Goal: Subscribe to service/newsletter

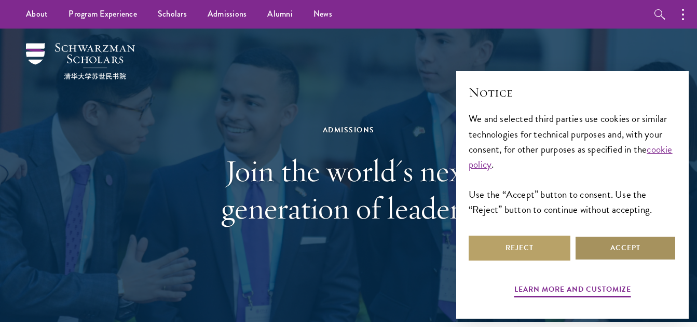
click at [625, 247] on button "Accept" at bounding box center [625, 247] width 102 height 25
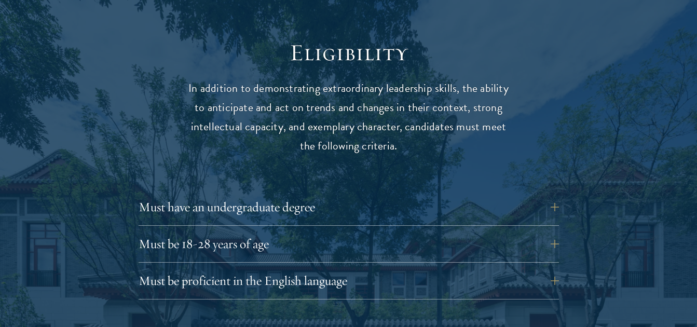
scroll to position [1349, 0]
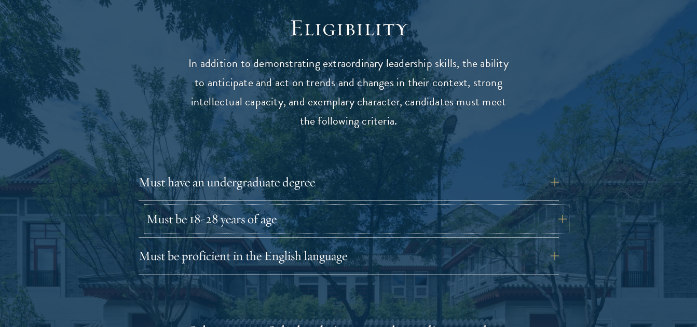
click at [529, 206] on button "Must be 18-28 years of age" at bounding box center [356, 218] width 420 height 25
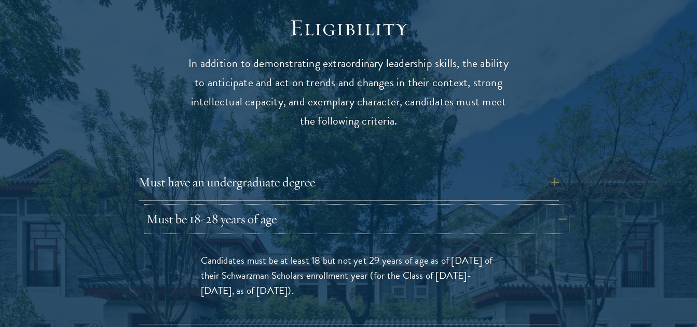
click at [529, 206] on button "Must be 18-28 years of age" at bounding box center [356, 218] width 420 height 25
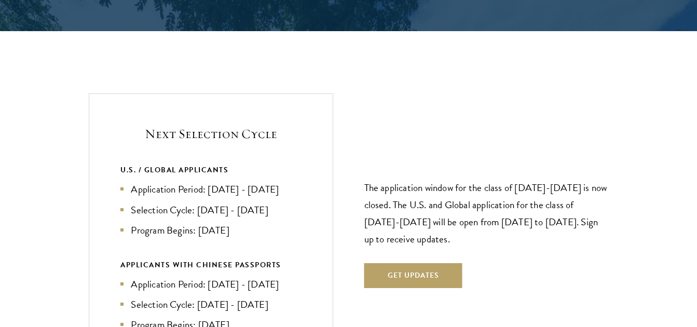
scroll to position [2179, 0]
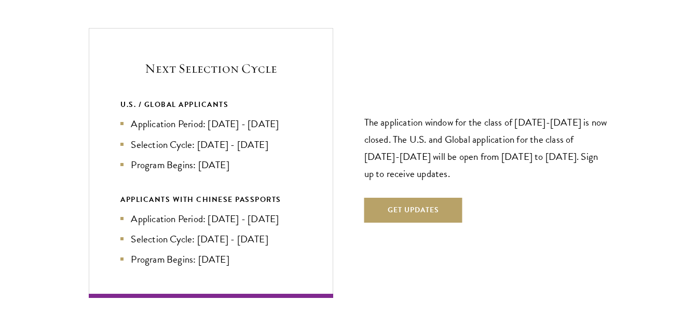
drag, startPoint x: 686, startPoint y: 1, endPoint x: 323, endPoint y: 227, distance: 428.1
click at [323, 227] on div "Next Selection Cycle U.S. / GLOBAL APPLICANTS Application Period: [DATE] - [DAT…" at bounding box center [211, 162] width 244 height 269
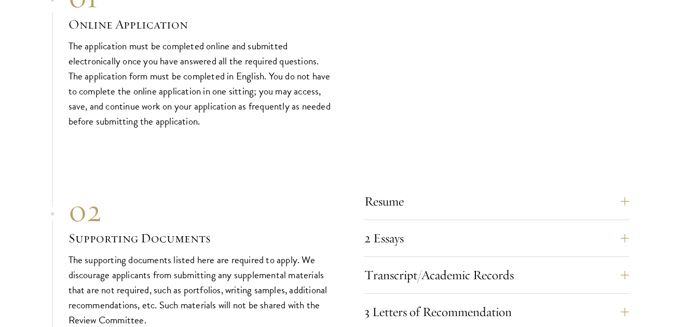
scroll to position [3112, 0]
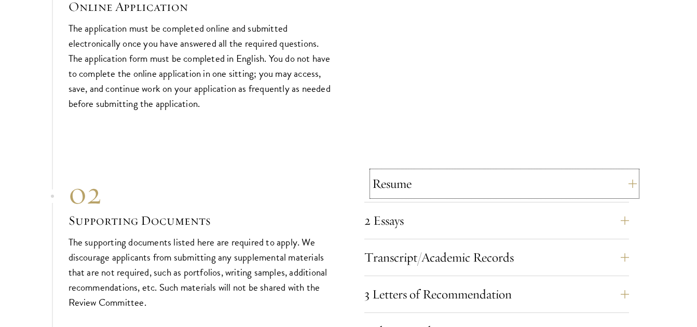
click at [488, 171] on button "Resume" at bounding box center [504, 183] width 265 height 25
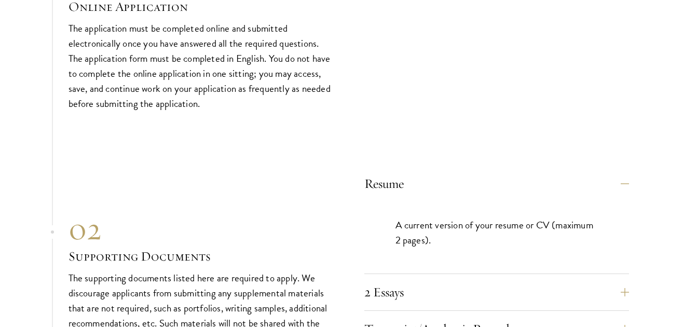
click at [453, 221] on p "A current version of your resume or CV (maximum 2 pages)." at bounding box center [496, 232] width 202 height 30
click at [414, 218] on p "A current version of your resume or CV (maximum 2 pages)." at bounding box center [496, 232] width 202 height 30
click at [429, 171] on button "Resume" at bounding box center [504, 183] width 265 height 25
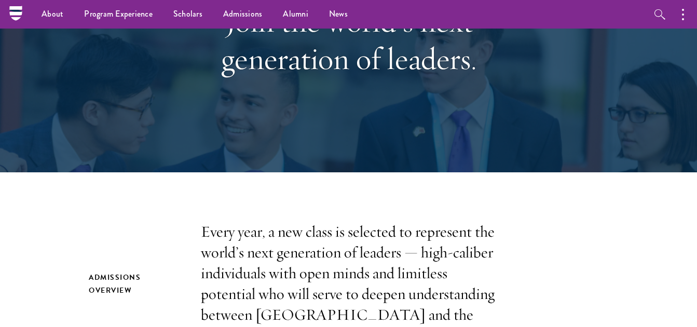
scroll to position [131, 0]
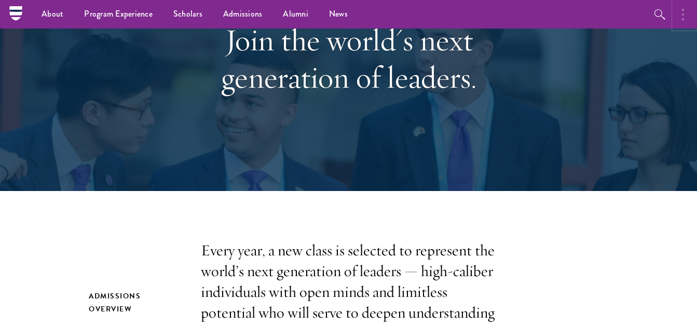
click at [683, 19] on circle "button" at bounding box center [683, 19] width 2 height 2
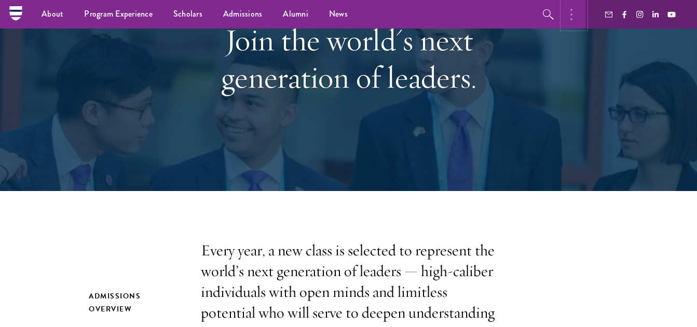
click at [576, 18] on button "button" at bounding box center [573, 14] width 23 height 29
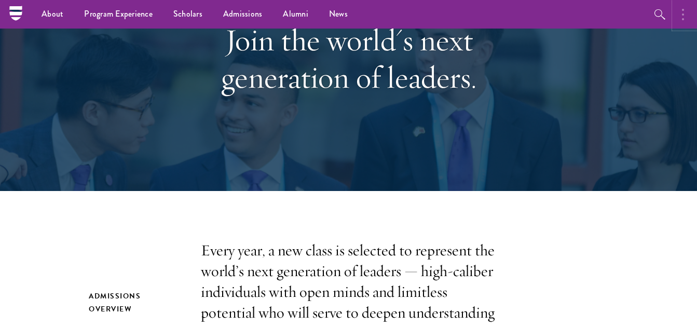
click at [687, 6] on button "button" at bounding box center [685, 14] width 23 height 29
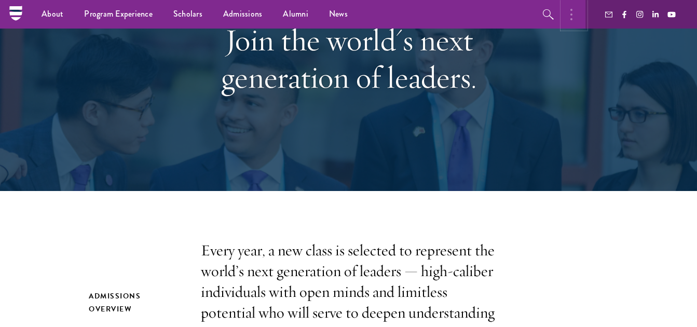
click at [569, 16] on button "button" at bounding box center [573, 14] width 23 height 29
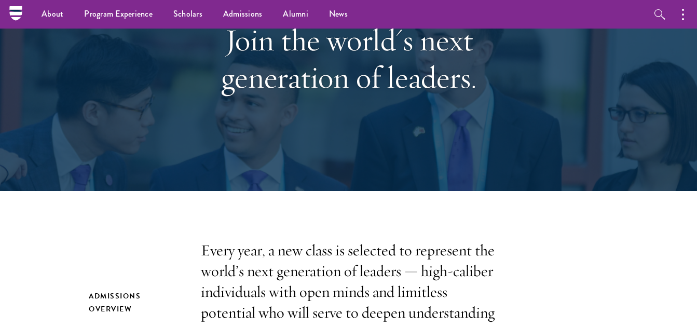
drag, startPoint x: 602, startPoint y: 0, endPoint x: 301, endPoint y: 160, distance: 340.6
click at [301, 160] on div "Admissions Join the world's next generation of leaders." at bounding box center [348, 44] width 593 height 293
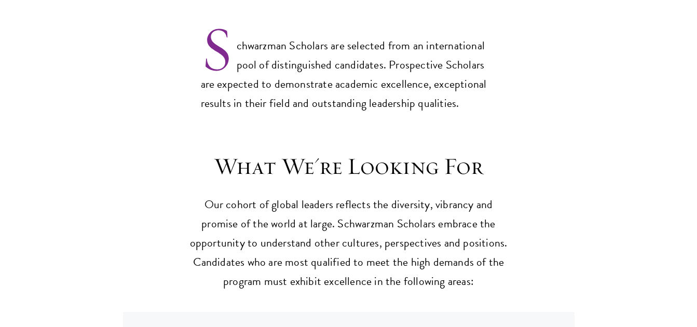
scroll to position [857, 0]
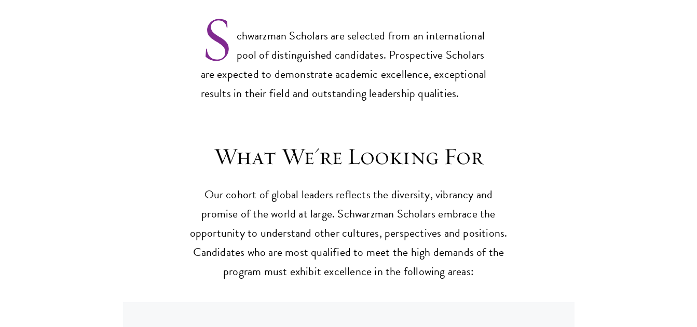
click at [286, 242] on p "Our cohort of global leaders reflects the diversity, vibrancy and promise of th…" at bounding box center [349, 233] width 322 height 96
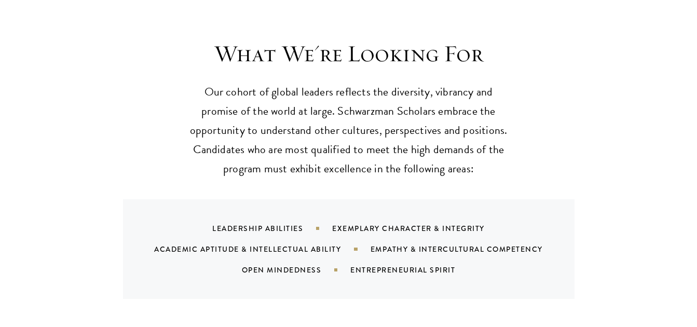
scroll to position [961, 0]
click at [299, 217] on div "Leadership Abilities Exemplary Character & Integrity Academic Aptitude & Intell…" at bounding box center [361, 248] width 426 height 62
click at [294, 222] on div "Leadership Abilities" at bounding box center [272, 227] width 120 height 10
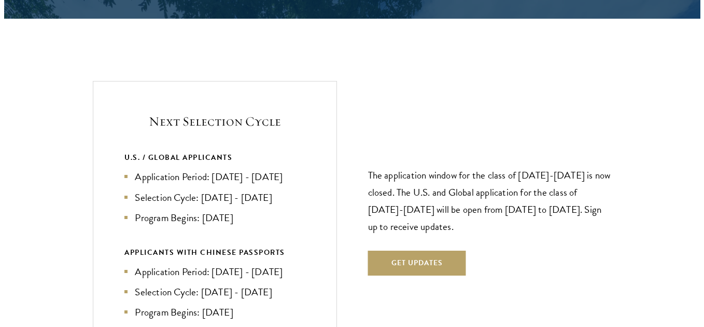
scroll to position [2154, 0]
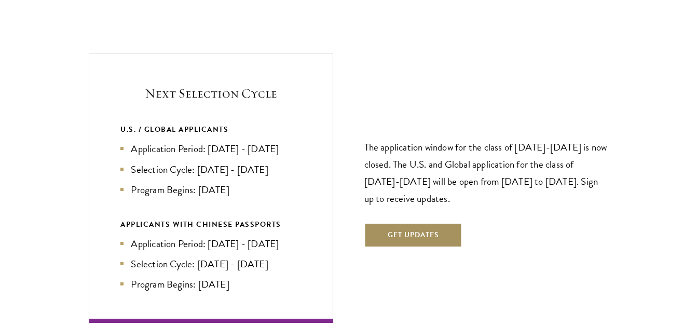
click at [375, 223] on button "Get Updates" at bounding box center [413, 235] width 98 height 25
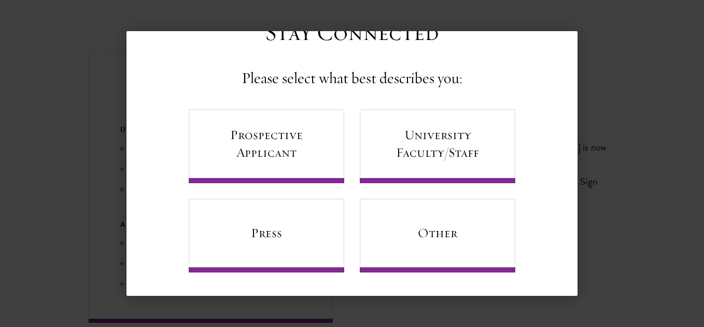
scroll to position [0, 0]
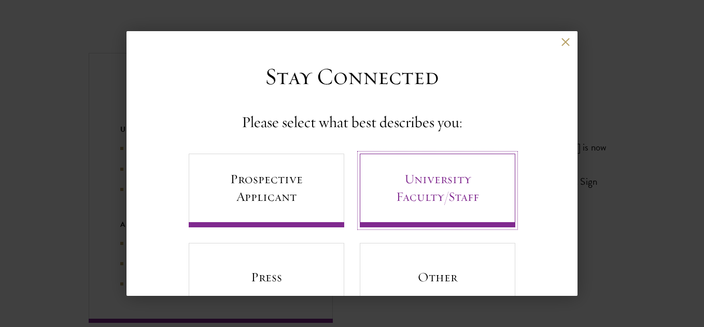
click at [485, 188] on link "University Faculty/Staff" at bounding box center [438, 191] width 156 height 74
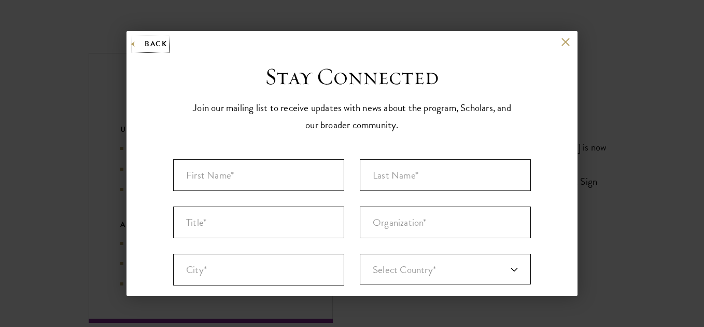
click at [140, 43] on button "Back" at bounding box center [150, 43] width 33 height 13
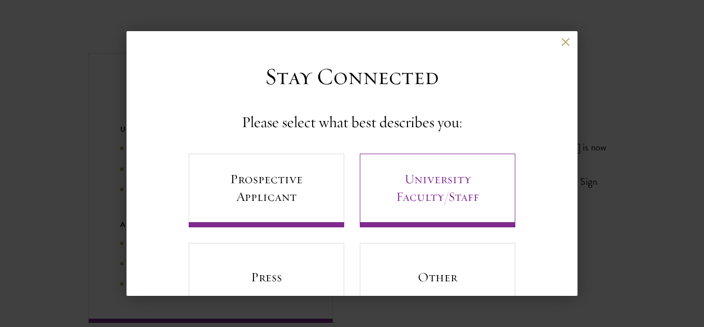
drag, startPoint x: 531, startPoint y: 151, endPoint x: 475, endPoint y: 176, distance: 61.3
click at [475, 176] on div "Stay Connected Please select what best describes you: Prospective Applicant Uni…" at bounding box center [352, 189] width 451 height 254
drag, startPoint x: 519, startPoint y: 164, endPoint x: 448, endPoint y: 186, distance: 74.3
click at [450, 187] on div "Stay Connected Please select what best describes you: Prospective Applicant Uni…" at bounding box center [352, 189] width 358 height 254
click at [346, 164] on div "Prospective Applicant University Faculty/Staff Press Other" at bounding box center [352, 235] width 327 height 163
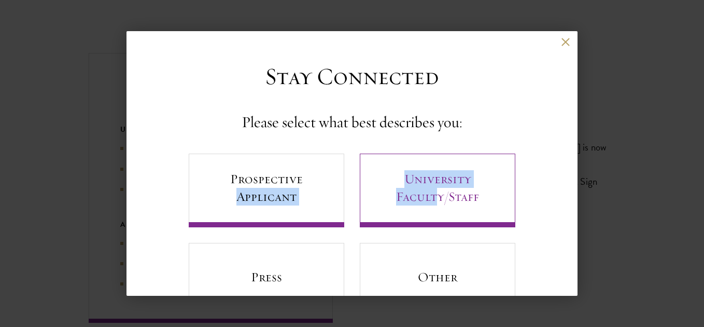
drag, startPoint x: 346, startPoint y: 164, endPoint x: 431, endPoint y: 196, distance: 90.3
click at [431, 196] on div "Prospective Applicant University Faculty/Staff Press Other" at bounding box center [352, 235] width 327 height 163
drag, startPoint x: 431, startPoint y: 196, endPoint x: 346, endPoint y: 176, distance: 86.8
click at [346, 174] on div "Prospective Applicant University Faculty/Staff Press Other" at bounding box center [352, 235] width 327 height 163
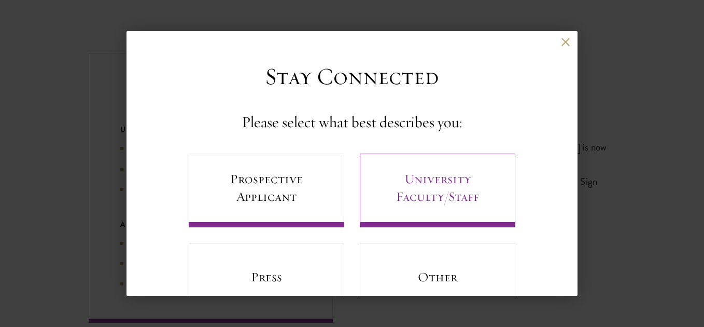
drag, startPoint x: 359, startPoint y: 198, endPoint x: 378, endPoint y: 182, distance: 24.6
click at [378, 205] on div "Prospective Applicant University Faculty/Staff Press Other" at bounding box center [352, 235] width 327 height 163
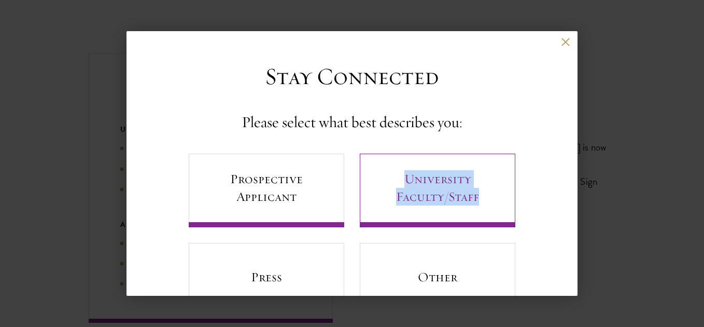
drag, startPoint x: 352, startPoint y: 159, endPoint x: 474, endPoint y: 203, distance: 130.3
click at [474, 203] on div "Prospective Applicant University Faculty/Staff Press Other" at bounding box center [352, 235] width 327 height 163
copy link "University Faculty/Staff"
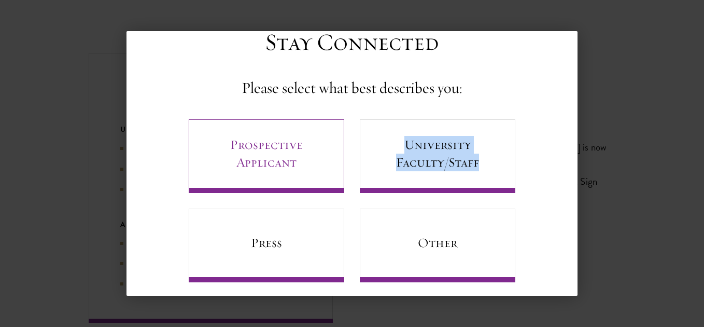
scroll to position [44, 0]
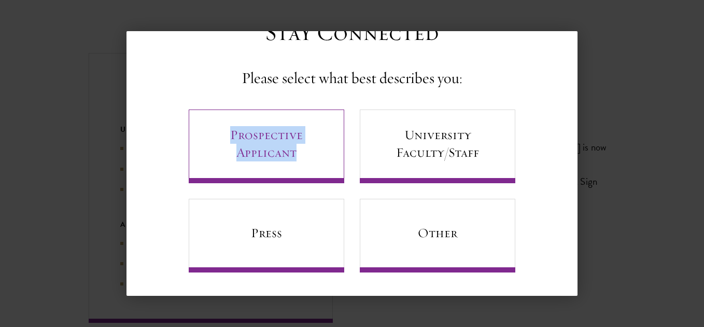
drag, startPoint x: 162, startPoint y: 124, endPoint x: 300, endPoint y: 170, distance: 145.3
click at [300, 170] on div "Stay Connected Please select what best describes you: Prospective Applicant Uni…" at bounding box center [352, 145] width 451 height 254
copy link "Prospective Applicant"
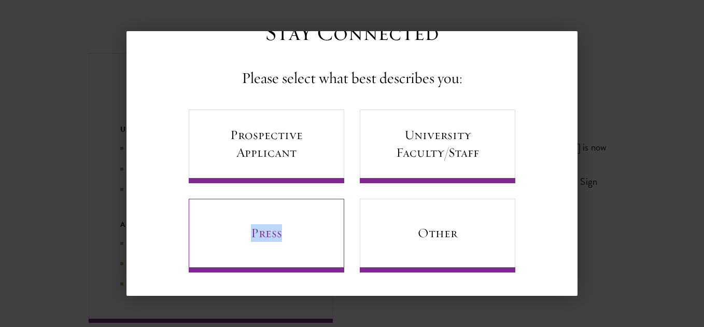
drag, startPoint x: 155, startPoint y: 233, endPoint x: 292, endPoint y: 236, distance: 137.5
click at [292, 236] on div "Stay Connected Please select what best describes you: Prospective Applicant Uni…" at bounding box center [352, 145] width 451 height 254
copy link "Press"
click at [520, 122] on div "Stay Connected Please select what best describes you: Prospective Applicant Uni…" at bounding box center [352, 145] width 358 height 254
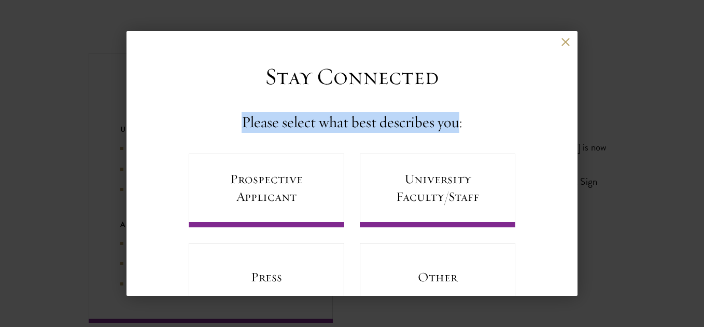
drag, startPoint x: 229, startPoint y: 124, endPoint x: 451, endPoint y: 131, distance: 222.6
click at [451, 131] on div "Stay Connected Please select what best describes you:" at bounding box center [352, 97] width 322 height 71
copy h4 "Please select what best describes you"
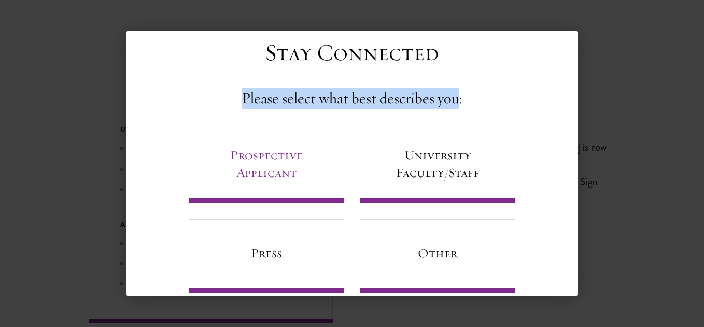
scroll to position [44, 0]
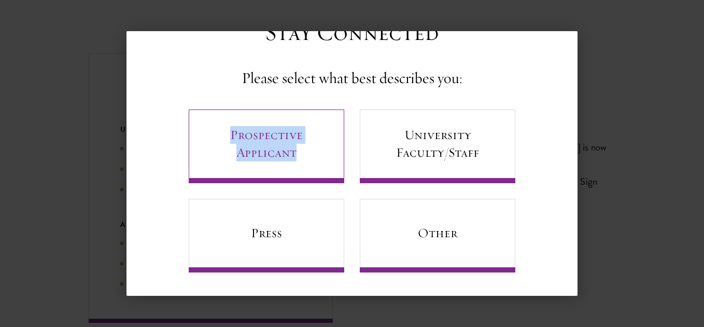
drag, startPoint x: 161, startPoint y: 116, endPoint x: 295, endPoint y: 170, distance: 144.3
click at [295, 170] on div "Stay Connected Please select what best describes you: Prospective Applicant Uni…" at bounding box center [352, 145] width 451 height 254
copy link "Prospective Applicant"
click at [300, 134] on link "Prospective Applicant" at bounding box center [267, 146] width 156 height 74
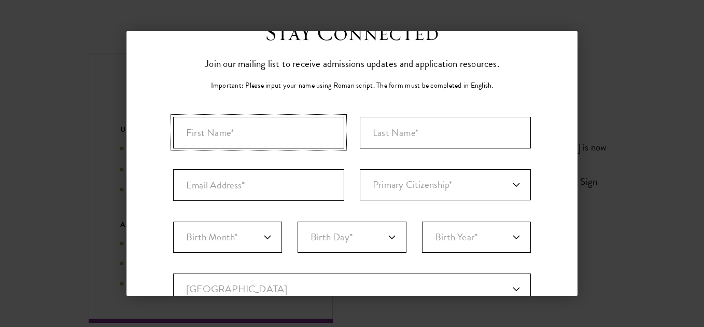
click at [228, 131] on input "First Name*" at bounding box center [258, 133] width 171 height 32
type input "ziad"
type input "sakr"
type input "[EMAIL_ADDRESS][DOMAIN_NAME]"
select select "EG"
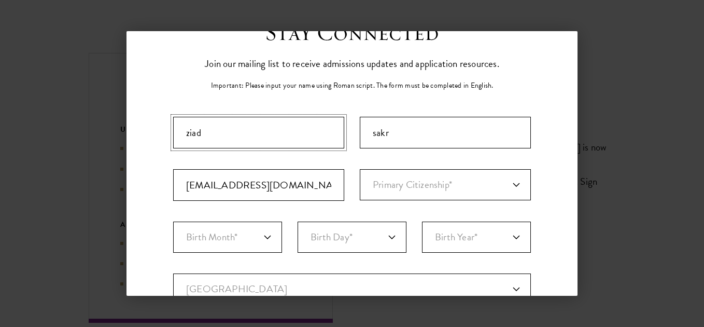
select select
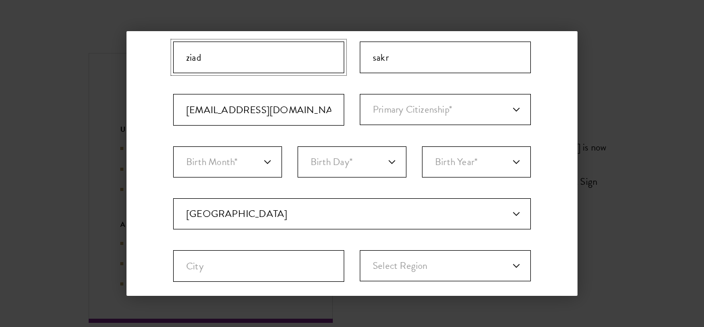
scroll to position [96, 0]
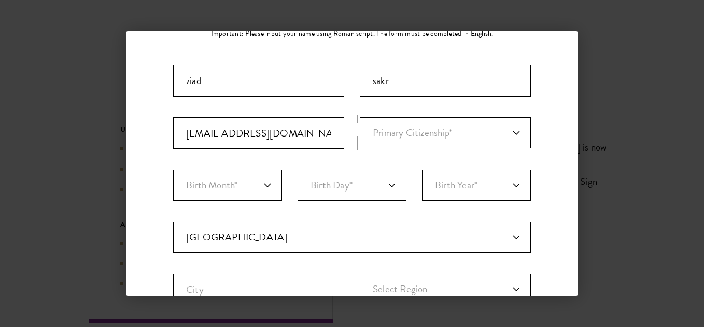
click at [398, 138] on select "Primary Citizenship* [GEOGRAPHIC_DATA] [DEMOGRAPHIC_DATA] [DEMOGRAPHIC_DATA] [D…" at bounding box center [445, 132] width 171 height 31
select select "EG"
click at [360, 117] on select "Primary Citizenship* [GEOGRAPHIC_DATA] [DEMOGRAPHIC_DATA] [DEMOGRAPHIC_DATA] [D…" at bounding box center [445, 132] width 171 height 31
click at [210, 177] on select "Birth Month* January February March April May June July August September Octobe…" at bounding box center [227, 185] width 109 height 31
select select "10"
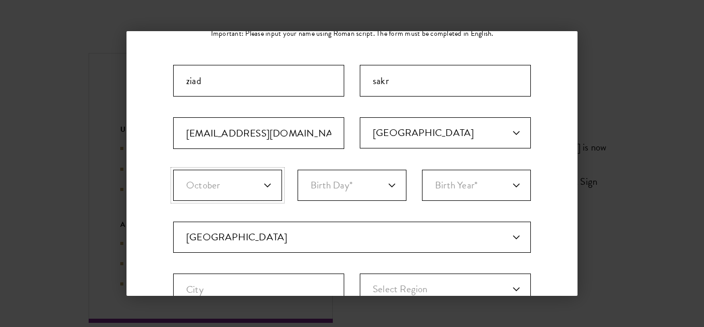
click at [173, 170] on select "Birth Month* January February March April May June July August September Octobe…" at bounding box center [227, 185] width 109 height 31
click at [358, 191] on select "Birth Day* 1 2 3 4 5 6 7 8 9 10 11 12 13 14 15 16 17 18 19 20 21 22 23 24 25 26…" at bounding box center [352, 185] width 109 height 31
select select "01"
click at [298, 170] on select "Birth Day* 1 2 3 4 5 6 7 8 9 10 11 12 13 14 15 16 17 18 19 20 21 22 23 24 25 26…" at bounding box center [352, 185] width 109 height 31
click at [446, 189] on select "Birth Year* [DEMOGRAPHIC_DATA] [DEMOGRAPHIC_DATA] [DEMOGRAPHIC_DATA] [DEMOGRAPH…" at bounding box center [476, 185] width 109 height 31
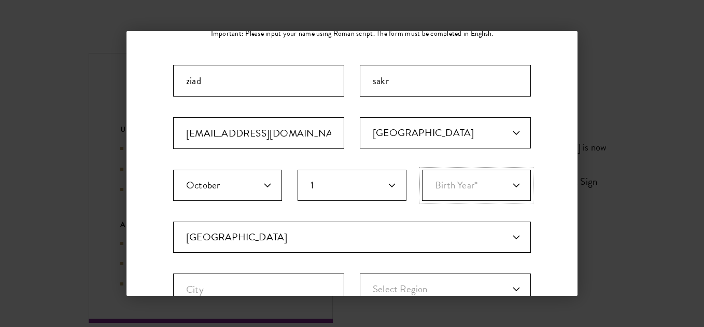
select select "1999"
click at [422, 170] on select "Birth Year* [DEMOGRAPHIC_DATA] [DEMOGRAPHIC_DATA] [DEMOGRAPHIC_DATA] [DEMOGRAPH…" at bounding box center [476, 185] width 109 height 31
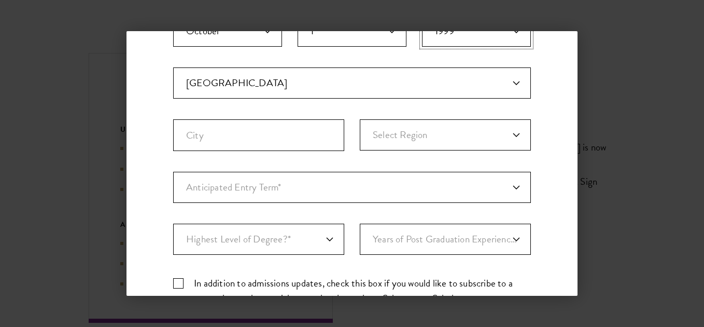
scroll to position [252, 0]
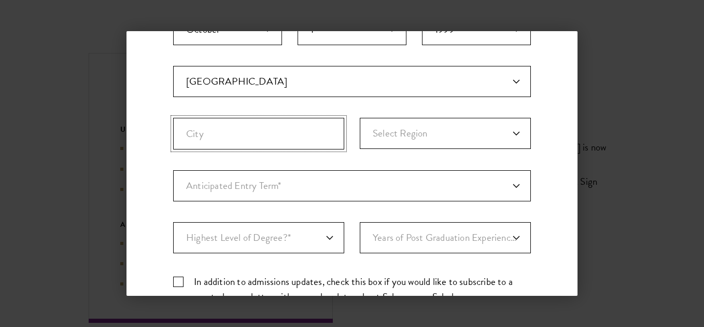
click at [314, 141] on input "City" at bounding box center [258, 134] width 171 height 32
type input "ة"
type input "msnzala"
click at [406, 145] on select "Select Region [GEOGRAPHIC_DATA] [GEOGRAPHIC_DATA] [GEOGRAPHIC_DATA] [GEOGRAPHIC…" at bounding box center [445, 133] width 171 height 31
select select "Dakahlia"
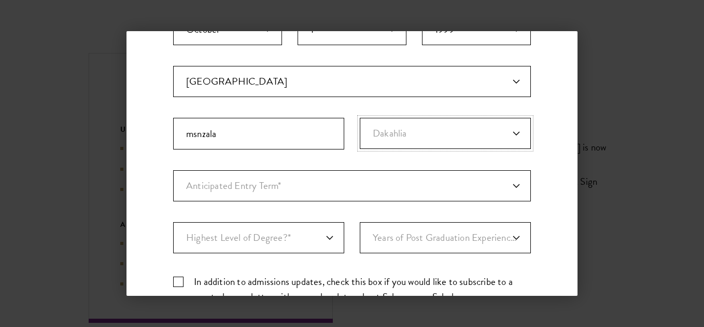
click at [360, 118] on select "Select Region [GEOGRAPHIC_DATA] [GEOGRAPHIC_DATA] [GEOGRAPHIC_DATA] [GEOGRAPHIC…" at bounding box center [445, 133] width 171 height 31
click at [304, 183] on select "Anticipated Entry Term* [DATE] (Application opens [DATE]) Just Exploring" at bounding box center [352, 185] width 358 height 31
select select "a6790467-ebe7-4045-a56a-66c1cae98076"
click at [173, 170] on select "Anticipated Entry Term* [DATE] (Application opens [DATE]) Just Exploring" at bounding box center [352, 185] width 358 height 31
click at [251, 198] on select "Anticipated Entry Term* [DATE] (Application opens [DATE]) Just Exploring" at bounding box center [352, 185] width 358 height 31
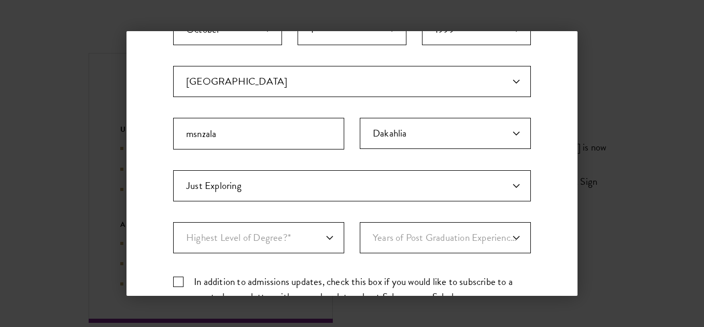
drag, startPoint x: 190, startPoint y: 248, endPoint x: 227, endPoint y: 246, distance: 36.9
click at [227, 246] on div "Stay Connected Please select what best describes you: Prospective Applicant Uni…" at bounding box center [352, 105] width 451 height 589
drag, startPoint x: 227, startPoint y: 246, endPoint x: 286, endPoint y: 183, distance: 86.6
click at [286, 183] on select "Anticipated Entry Term* [DATE] (Application opens [DATE]) Just Exploring" at bounding box center [352, 185] width 358 height 31
click at [173, 170] on select "Anticipated Entry Term* [DATE] (Application opens [DATE]) Just Exploring" at bounding box center [352, 185] width 358 height 31
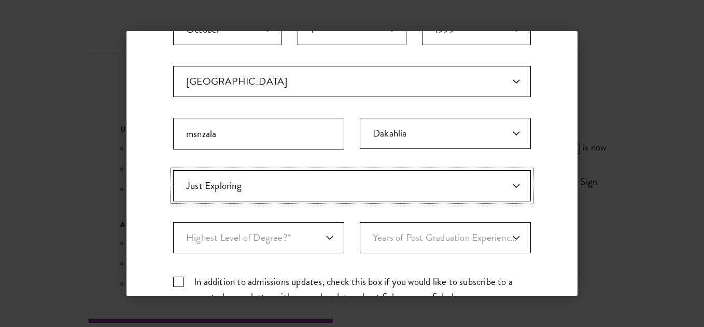
click at [219, 176] on select "Anticipated Entry Term* [DATE] (Application opens [DATE]) Just Exploring" at bounding box center [352, 185] width 358 height 31
click at [159, 193] on div "Stay Connected Please select what best describes you: Prospective Applicant Uni…" at bounding box center [352, 105] width 451 height 589
drag, startPoint x: 164, startPoint y: 185, endPoint x: 246, endPoint y: 190, distance: 82.6
click at [246, 190] on div "Stay Connected Please select what best describes you: Prospective Applicant Uni…" at bounding box center [352, 105] width 451 height 589
click at [224, 186] on select "Anticipated Entry Term* [DATE] (Application opens [DATE]) Just Exploring" at bounding box center [352, 185] width 358 height 31
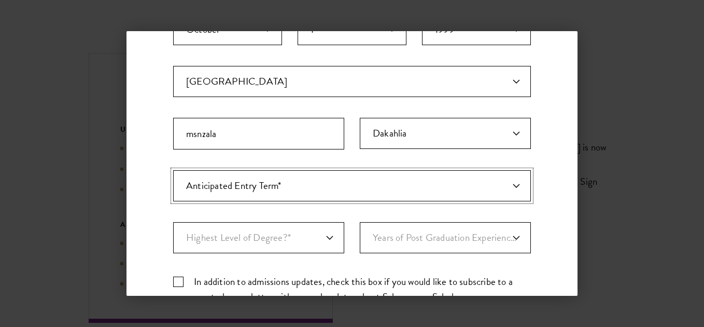
click at [173, 170] on select "Anticipated Entry Term* [DATE] (Application opens [DATE]) Just Exploring" at bounding box center [352, 185] width 358 height 31
drag, startPoint x: 161, startPoint y: 186, endPoint x: 280, endPoint y: 190, distance: 118.9
click at [280, 190] on div "Stay Connected Please select what best describes you: Prospective Applicant Uni…" at bounding box center [352, 105] width 451 height 589
click at [271, 183] on select "Anticipated Entry Term* [DATE] (Application opens [DATE]) Just Exploring" at bounding box center [352, 185] width 358 height 31
select select "e64b8ab3-eabb-4867-96d5-7e6b4840665f"
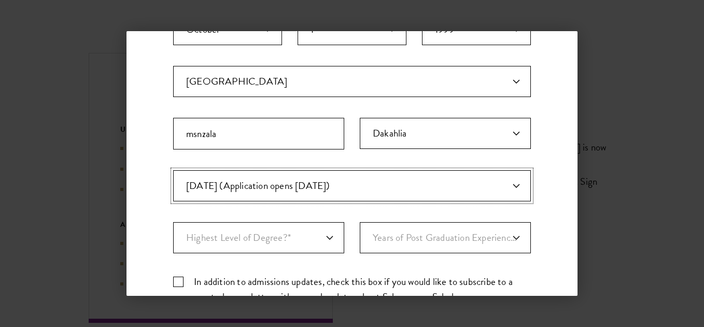
click at [173, 170] on select "Anticipated Entry Term* [DATE] (Application opens [DATE]) Just Exploring" at bounding box center [352, 185] width 358 height 31
drag, startPoint x: 188, startPoint y: 187, endPoint x: 363, endPoint y: 187, distance: 175.3
click at [363, 187] on div "Stay Connected Please select what best describes you: Prospective Applicant Uni…" at bounding box center [352, 105] width 451 height 589
click at [233, 191] on select "Anticipated Entry Term* [DATE] (Application opens [DATE]) Just Exploring" at bounding box center [352, 185] width 358 height 31
select select "Anticipated Entry Term*"
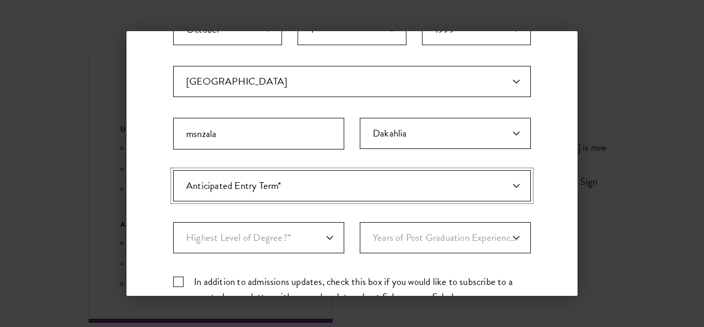
click at [173, 170] on select "Anticipated Entry Term* [DATE] (Application opens [DATE]) Just Exploring" at bounding box center [352, 185] width 358 height 31
click at [172, 205] on div "Stay Connected Please select what best describes you: Prospective Applicant Uni…" at bounding box center [352, 105] width 451 height 589
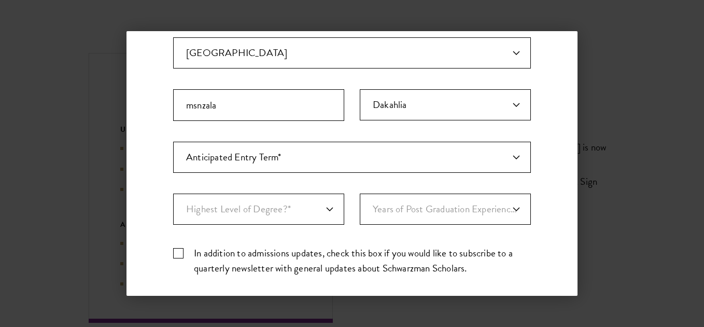
scroll to position [303, 0]
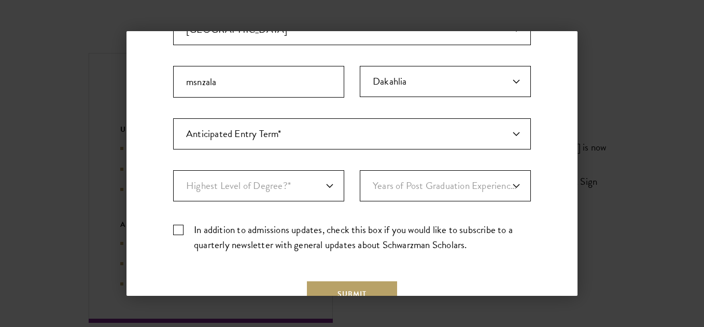
drag, startPoint x: 168, startPoint y: 190, endPoint x: 283, endPoint y: 202, distance: 116.2
click at [283, 202] on div "Stay Connected Please select what best describes you: Prospective Applicant Uni…" at bounding box center [352, 53] width 451 height 589
click at [229, 187] on select "Highest Level of Degree?* PHD Bachelor's Master's Current Undergraduate Student" at bounding box center [258, 185] width 171 height 31
select select "baef124f-e103-44b1-8ca6-5d0669438e44"
click at [173, 170] on select "Highest Level of Degree?* PHD Bachelor's Master's Current Undergraduate Student" at bounding box center [258, 185] width 171 height 31
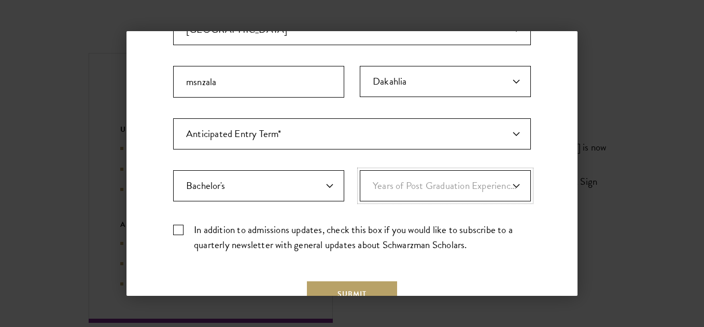
click at [400, 189] on select "Years of Post Graduation Experience?* 1 2 3 4 5 6 7 8 9 10" at bounding box center [445, 185] width 171 height 31
drag, startPoint x: 347, startPoint y: 188, endPoint x: 474, endPoint y: 196, distance: 126.8
click at [474, 196] on div "Important: The form must be completed in English. [PERSON_NAME] [EMAIL_ADDRESS]…" at bounding box center [352, 58] width 358 height 403
drag, startPoint x: 344, startPoint y: 183, endPoint x: 423, endPoint y: 188, distance: 79.5
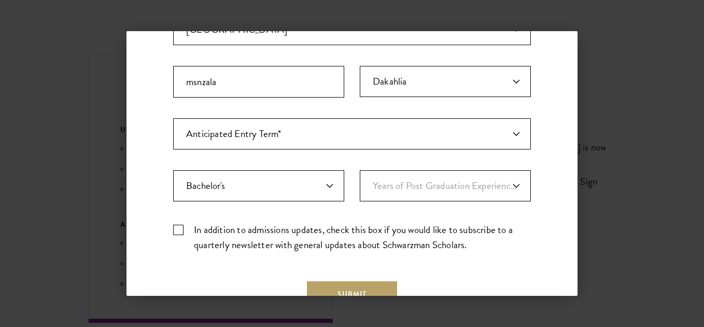
click at [423, 188] on div "Important: The form must be completed in English. [PERSON_NAME] [EMAIL_ADDRESS]…" at bounding box center [352, 58] width 358 height 403
click at [363, 213] on div "Important: The form must be completed in English. [PERSON_NAME] [EMAIL_ADDRESS]…" at bounding box center [352, 58] width 358 height 403
drag, startPoint x: 347, startPoint y: 193, endPoint x: 379, endPoint y: 187, distance: 32.2
click at [379, 187] on div "Important: The form must be completed in English. [PERSON_NAME] [EMAIL_ADDRESS]…" at bounding box center [352, 58] width 358 height 403
drag, startPoint x: 349, startPoint y: 163, endPoint x: 513, endPoint y: 202, distance: 169.0
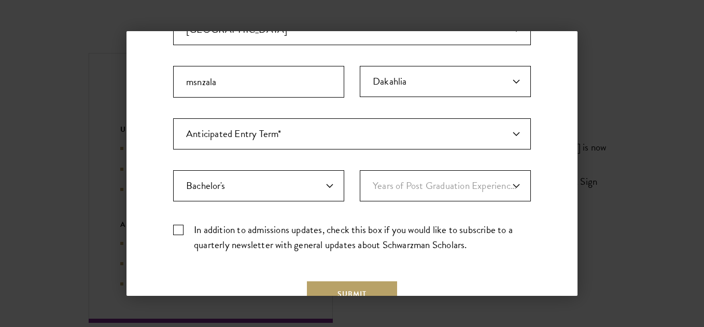
click at [513, 202] on div "Important: The form must be completed in English. [PERSON_NAME] [EMAIL_ADDRESS]…" at bounding box center [352, 58] width 358 height 403
click at [443, 191] on select "Years of Post Graduation Experience?* 1 2 3 4 5 6 7 8 9 10" at bounding box center [445, 185] width 171 height 31
select select "2"
click at [360, 170] on select "Years of Post Graduation Experience?* 1 2 3 4 5 6 7 8 9 10" at bounding box center [445, 185] width 171 height 31
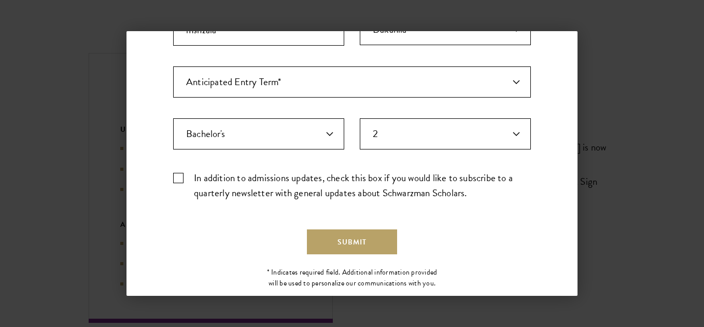
click at [200, 176] on label "In addition to admissions updates, check this box if you would like to subscrib…" at bounding box center [352, 185] width 358 height 30
click at [200, 176] on input "In addition to admissions updates, check this box if you would like to subscrib…" at bounding box center [352, 173] width 358 height 7
checkbox input "true"
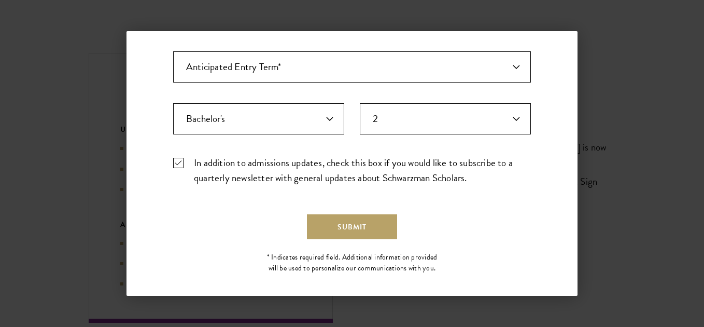
scroll to position [379, 0]
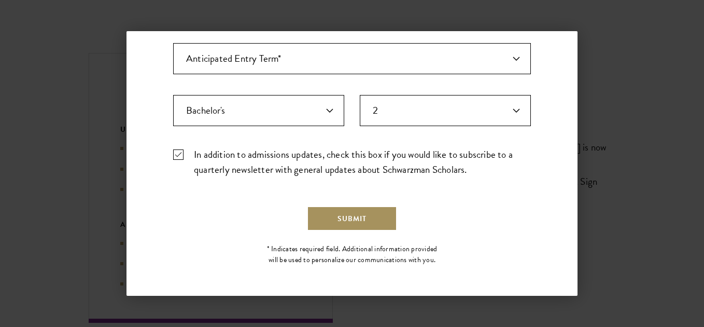
click at [344, 222] on button "Submit" at bounding box center [352, 218] width 90 height 25
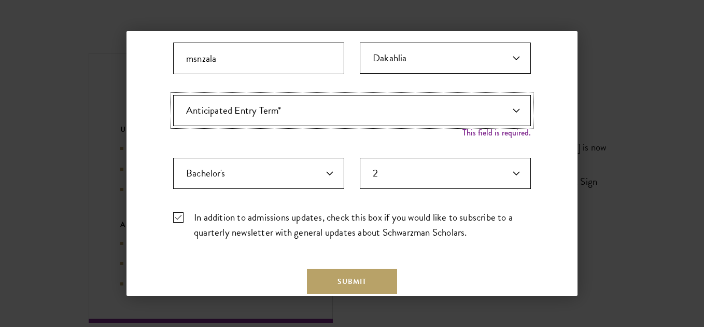
click at [367, 118] on div "Important: The form must be completed in English. [PERSON_NAME] [EMAIL_ADDRESS]…" at bounding box center [352, 41] width 358 height 414
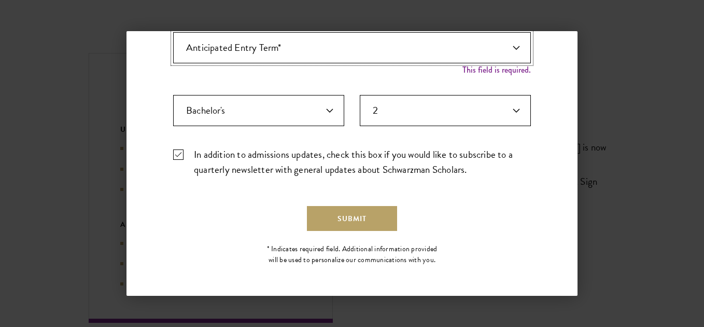
select select "a6790467-ebe7-4045-a56a-66c1cae98076"
click at [173, 43] on select "Anticipated Entry Term* [DATE] (Application opens [DATE]) Just Exploring" at bounding box center [352, 47] width 358 height 31
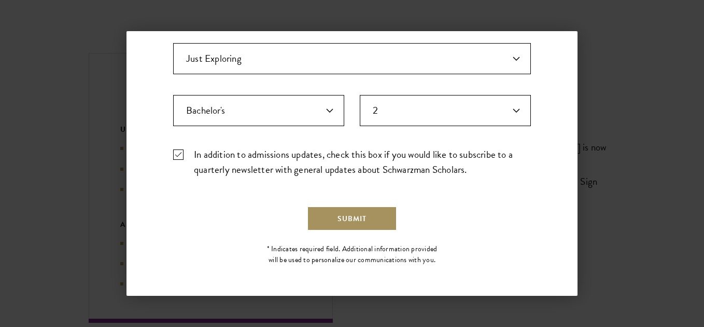
click at [339, 223] on button "Submit" at bounding box center [352, 218] width 90 height 25
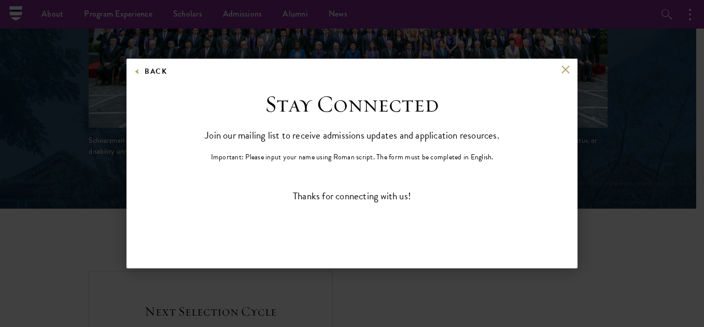
scroll to position [0, 0]
click at [258, 147] on div "Stay Connected Join our mailing list to receive admissions updates and applicat…" at bounding box center [352, 126] width 322 height 73
drag, startPoint x: 259, startPoint y: 149, endPoint x: 264, endPoint y: 156, distance: 7.9
click at [264, 156] on p "Important: Please input your name using Roman script. The form must be complete…" at bounding box center [352, 156] width 283 height 11
click at [286, 160] on p "Important: Please input your name using Roman script. The form must be complete…" at bounding box center [352, 156] width 283 height 11
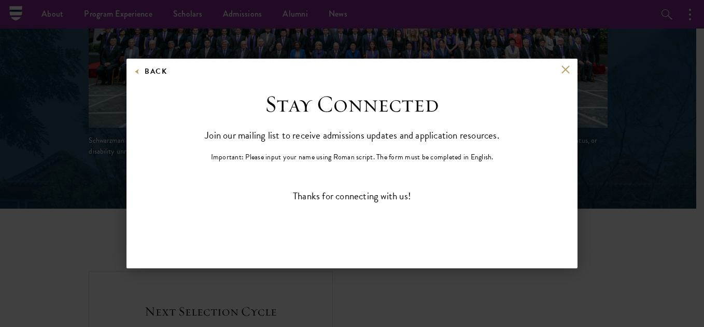
click at [342, 199] on div "Thanks for connecting with us!" at bounding box center [352, 195] width 358 height 15
click at [338, 108] on h3 "Stay Connected" at bounding box center [352, 104] width 174 height 29
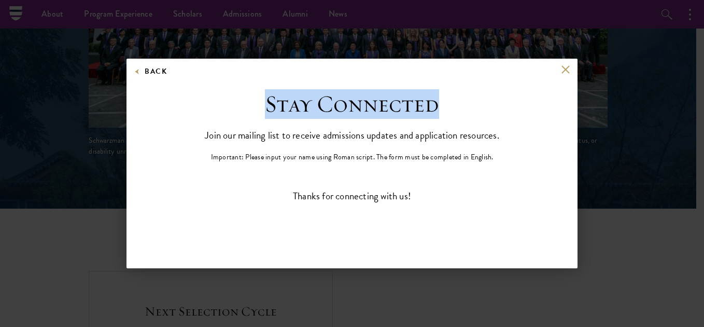
drag, startPoint x: 258, startPoint y: 107, endPoint x: 432, endPoint y: 114, distance: 174.4
click at [432, 114] on div "Stay Connected Join our mailing list to receive admissions updates and applicat…" at bounding box center [352, 126] width 322 height 73
copy h3 "Stay Connected"
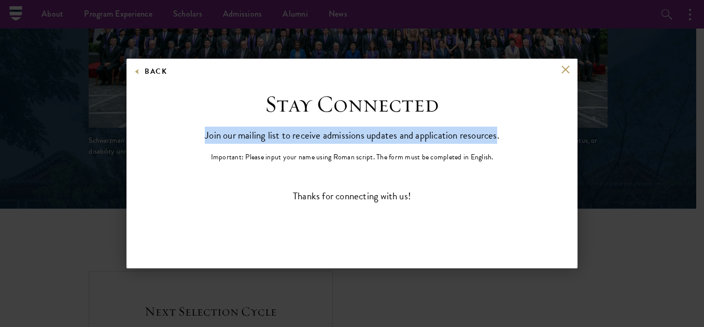
drag, startPoint x: 197, startPoint y: 137, endPoint x: 497, endPoint y: 144, distance: 299.9
click at [497, 144] on div "Stay Connected Join our mailing list to receive admissions updates and applicat…" at bounding box center [352, 126] width 322 height 73
copy p "Join our mailing list to receive admissions updates and application resources"
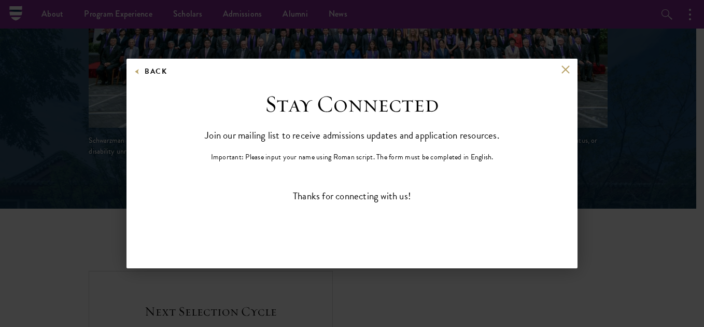
click at [226, 171] on div "Stay Connected Join our mailing list to receive admissions updates and applicat…" at bounding box center [352, 167] width 358 height 155
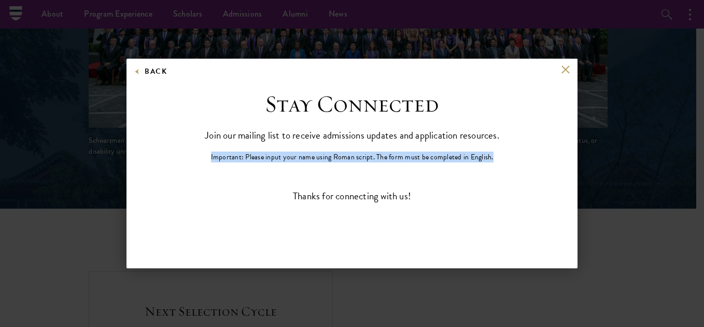
drag, startPoint x: 207, startPoint y: 156, endPoint x: 495, endPoint y: 161, distance: 287.9
click at [495, 161] on div "Stay Connected Join our mailing list to receive admissions updates and applicat…" at bounding box center [352, 126] width 322 height 73
copy p "Important: Please input your name using Roman script. The form must be complete…"
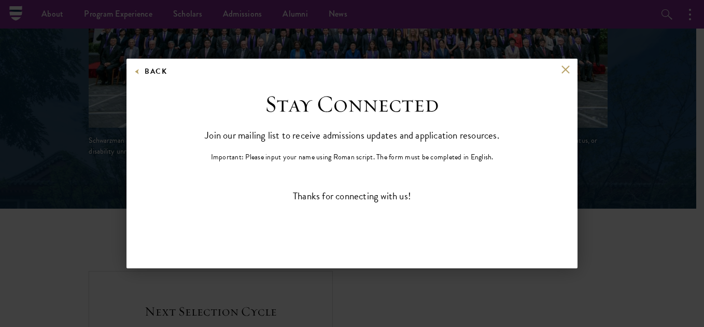
click at [571, 74] on div "Back" at bounding box center [352, 77] width 451 height 25
click at [569, 71] on button at bounding box center [565, 69] width 9 height 9
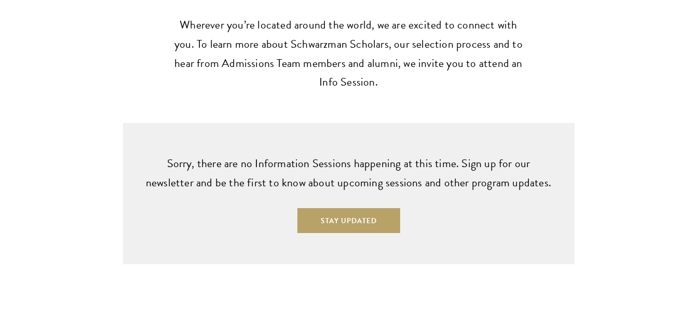
scroll to position [2568, 0]
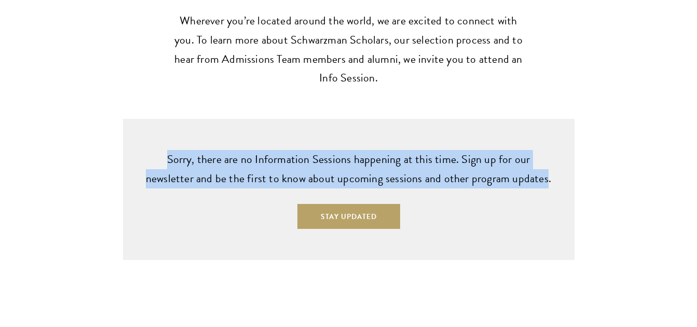
drag, startPoint x: 139, startPoint y: 136, endPoint x: 519, endPoint y: 162, distance: 380.6
click at [519, 162] on div "Sorry, there are no Information Sessions happening at this time. Sign up for ou…" at bounding box center [348, 189] width 451 height 141
copy p "Sorry, there are no Information Sessions happening at this time. Sign up for ou…"
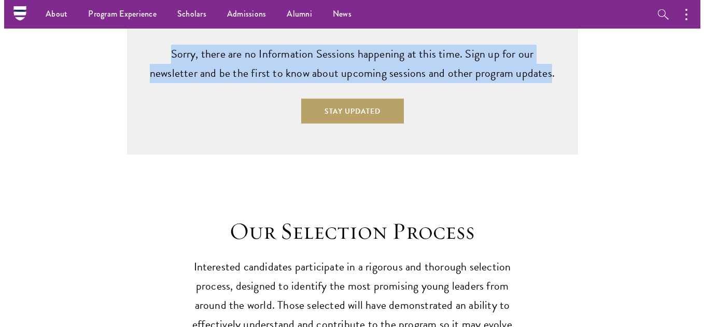
scroll to position [2671, 0]
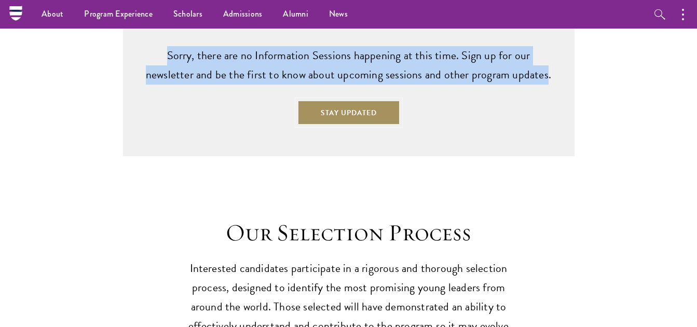
click at [339, 100] on button "Stay Updated" at bounding box center [348, 112] width 103 height 25
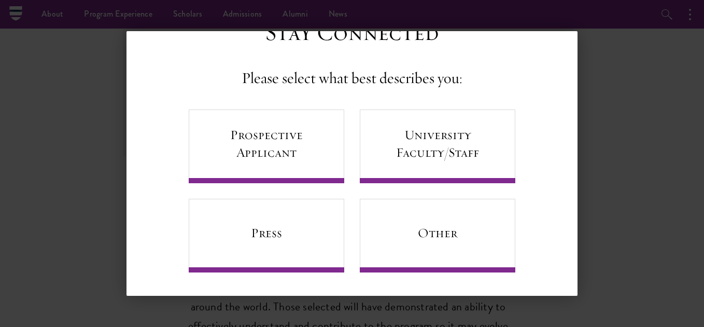
scroll to position [0, 0]
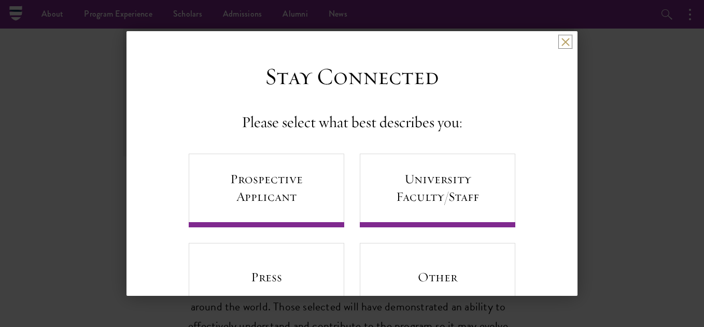
click at [561, 46] on button at bounding box center [565, 41] width 9 height 9
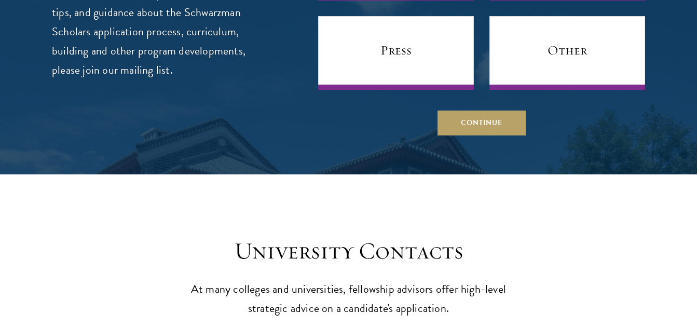
scroll to position [4208, 0]
